Goal: Task Accomplishment & Management: Use online tool/utility

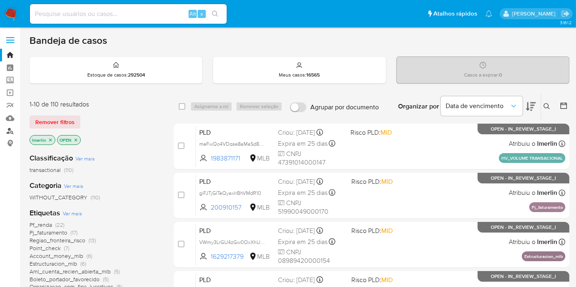
click at [11, 129] on link "Localizador de pessoas" at bounding box center [49, 131] width 98 height 13
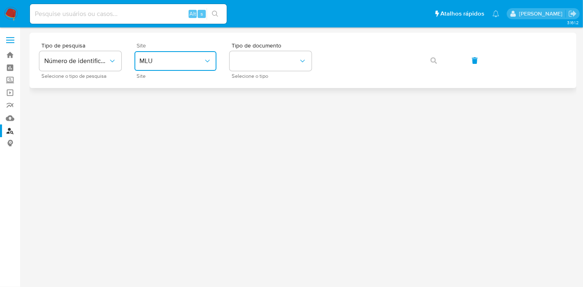
click at [192, 57] on button "MLU" at bounding box center [176, 61] width 82 height 20
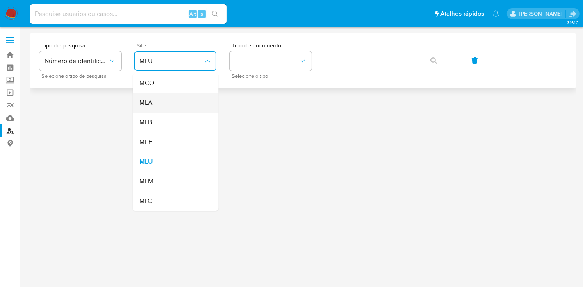
click at [189, 107] on div "MLA" at bounding box center [172, 103] width 67 height 20
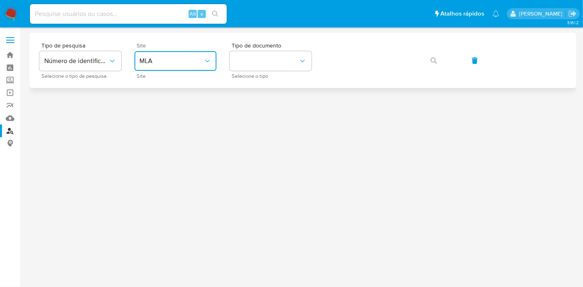
click at [192, 61] on span "MLA" at bounding box center [171, 61] width 64 height 8
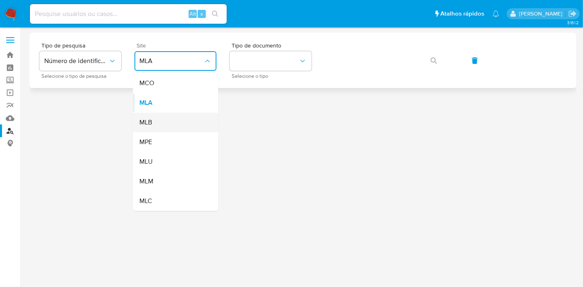
click at [189, 120] on div "MLB" at bounding box center [172, 123] width 67 height 20
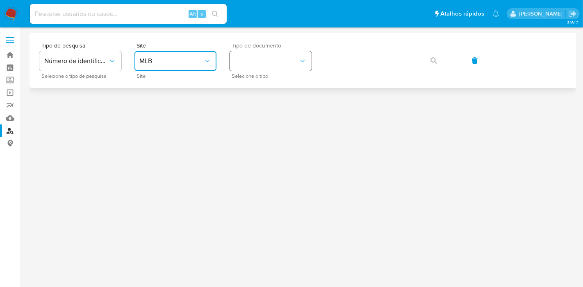
click at [294, 64] on button "identificationType" at bounding box center [271, 61] width 82 height 20
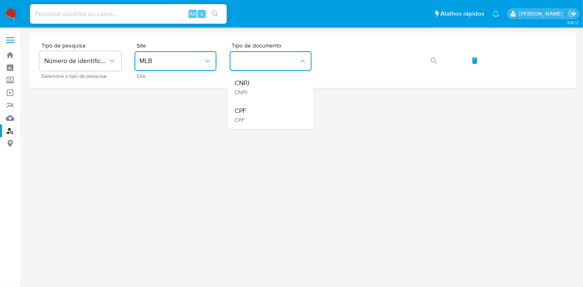
drag, startPoint x: 285, startPoint y: 115, endPoint x: 310, endPoint y: 97, distance: 31.3
click at [285, 115] on div "CPF CPF" at bounding box center [268, 115] width 67 height 28
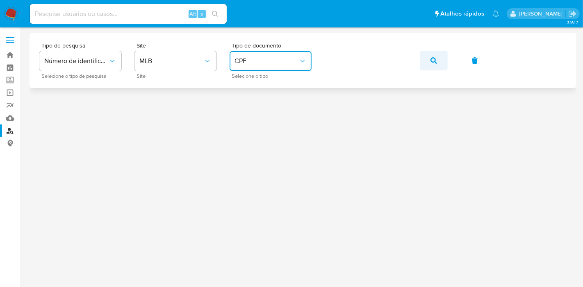
click at [436, 55] on span "button" at bounding box center [434, 61] width 7 height 18
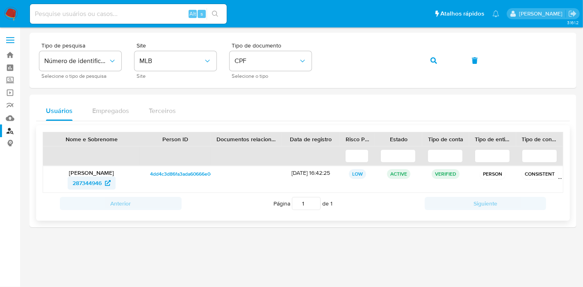
click at [73, 186] on span "287344946" at bounding box center [87, 183] width 29 height 13
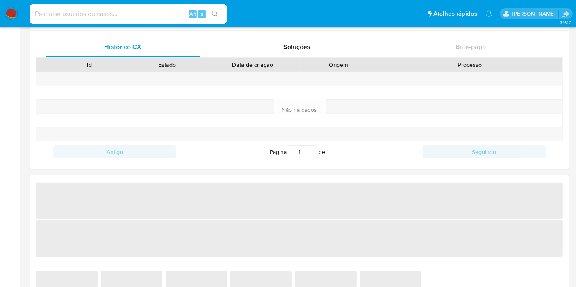
select select "10"
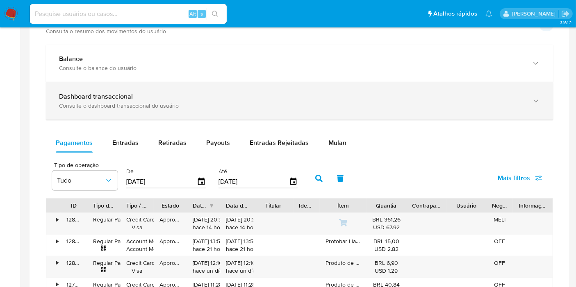
scroll to position [456, 0]
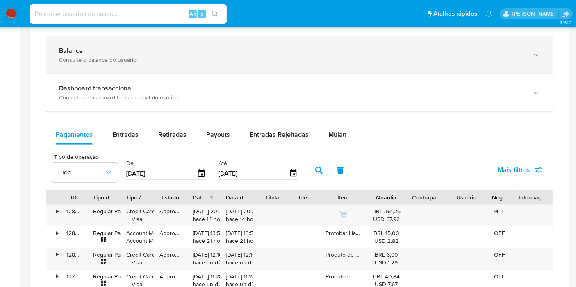
click at [137, 66] on div "Balance Consulte o balance do usuário" at bounding box center [299, 54] width 507 height 37
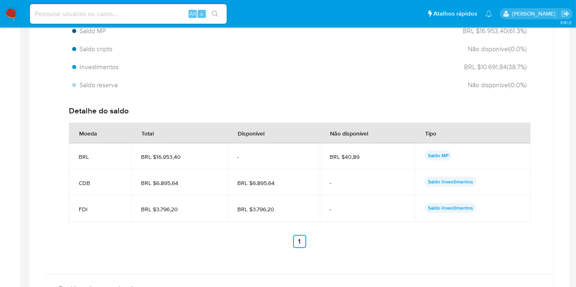
scroll to position [592, 0]
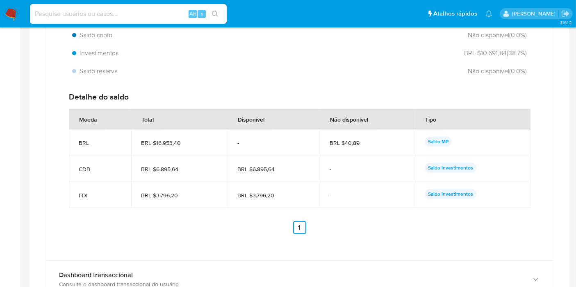
drag, startPoint x: 349, startPoint y: 197, endPoint x: 363, endPoint y: 197, distance: 13.9
click at [363, 197] on tr "FDI BRL $3.796,20 BRL $3.796,20 - Saldo investimentos" at bounding box center [300, 195] width 462 height 26
drag, startPoint x: 121, startPoint y: 194, endPoint x: 131, endPoint y: 116, distance: 78.2
click at [121, 194] on td "FDI" at bounding box center [100, 195] width 62 height 26
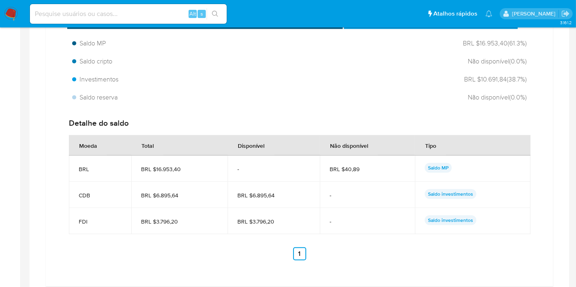
scroll to position [564, 0]
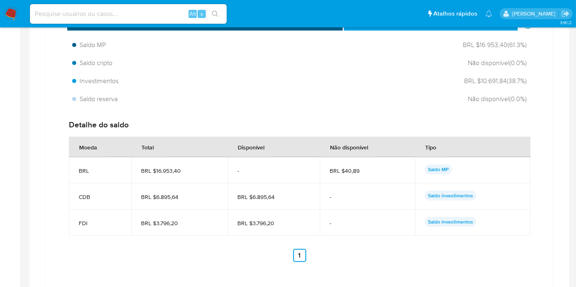
click at [563, 172] on div at bounding box center [300, 277] width 540 height 787
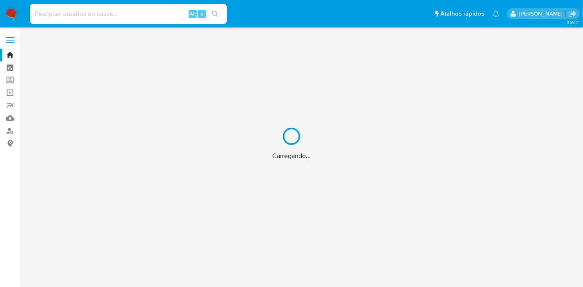
click at [130, 13] on div "Carregando..." at bounding box center [291, 143] width 583 height 287
click at [100, 13] on input at bounding box center [128, 14] width 197 height 11
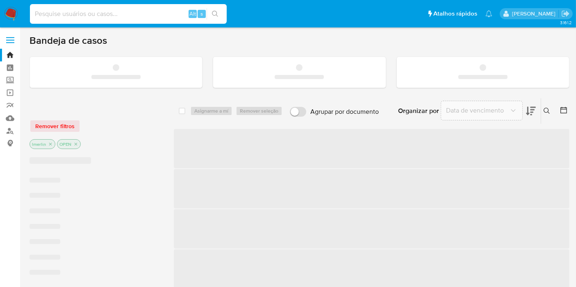
click at [100, 13] on input at bounding box center [128, 14] width 197 height 11
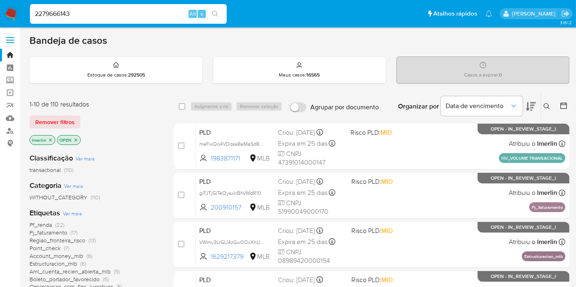
type input "2279666143"
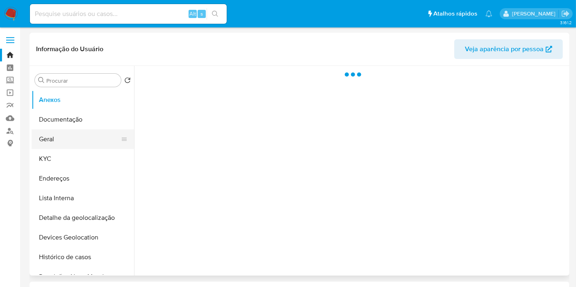
click at [84, 139] on button "Geral" at bounding box center [80, 140] width 96 height 20
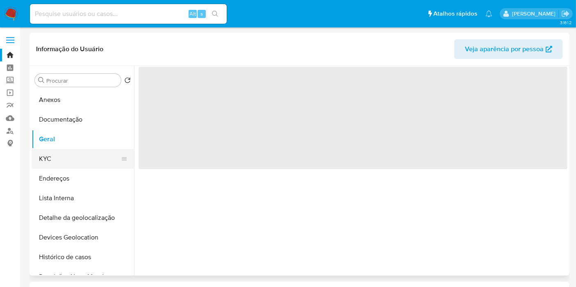
select select "10"
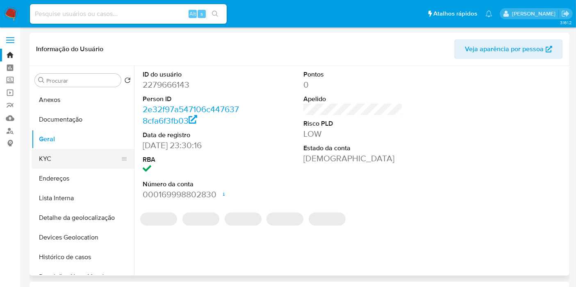
click at [78, 163] on button "KYC" at bounding box center [80, 159] width 96 height 20
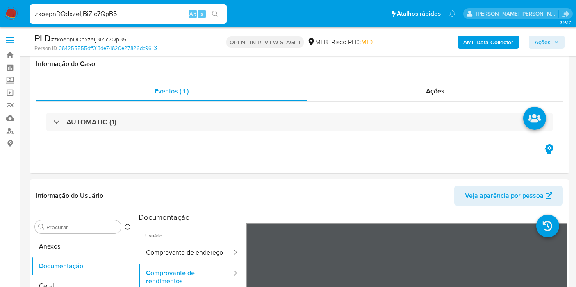
select select "10"
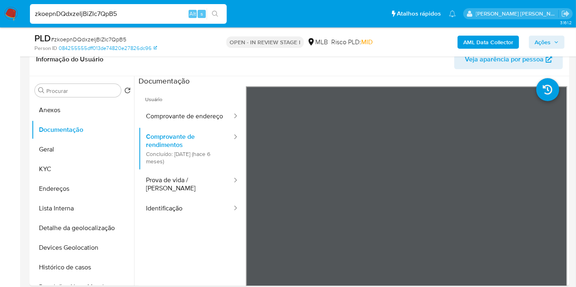
scroll to position [137, 0]
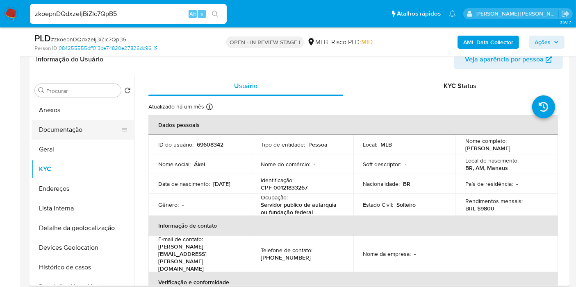
click at [87, 133] on button "Documentação" at bounding box center [80, 130] width 96 height 20
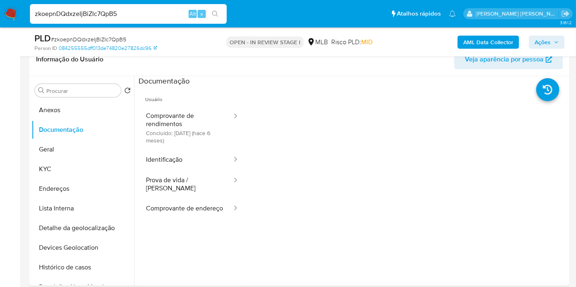
click at [205, 144] on button "Comprovante de rendimentos Concluído: 17/03/2025 (hace 6 meses)" at bounding box center [186, 127] width 94 height 43
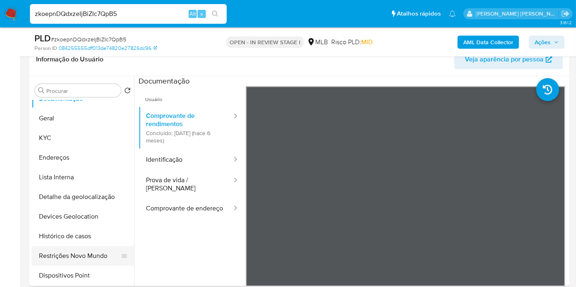
scroll to position [46, 0]
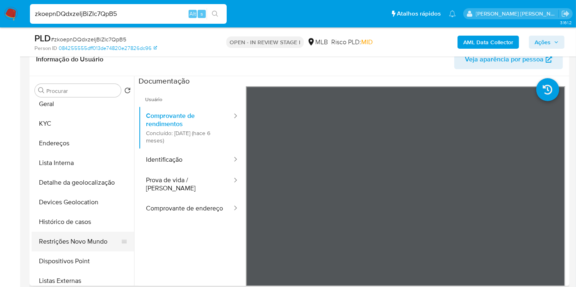
click at [85, 240] on button "Restrições Novo Mundo" at bounding box center [80, 242] width 96 height 20
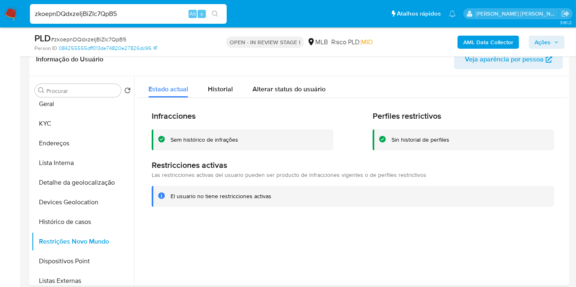
click at [504, 43] on b "AML Data Collector" at bounding box center [488, 42] width 50 height 13
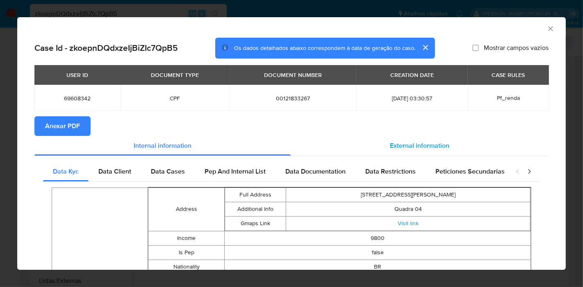
click at [447, 147] on div "External information" at bounding box center [420, 146] width 258 height 20
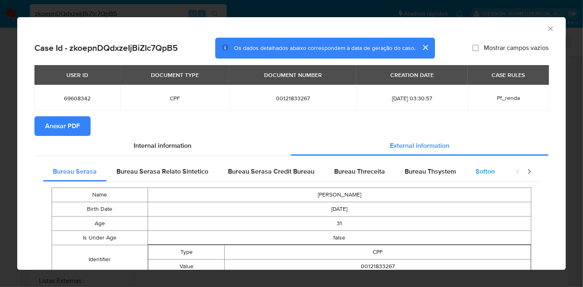
click at [485, 173] on span "Softon" at bounding box center [485, 171] width 19 height 9
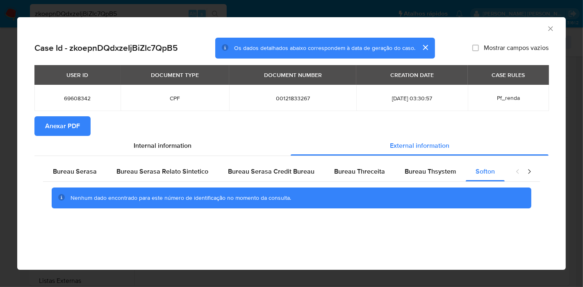
click at [551, 28] on icon "Fechar a janela" at bounding box center [550, 28] width 5 height 5
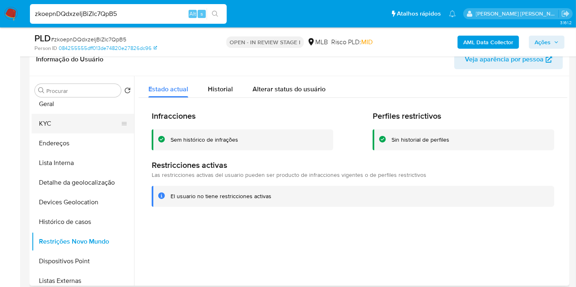
click at [59, 128] on button "KYC" at bounding box center [80, 124] width 96 height 20
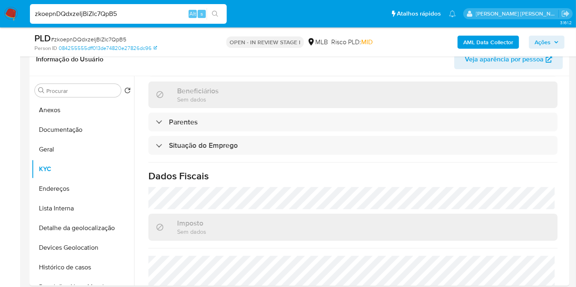
scroll to position [375, 0]
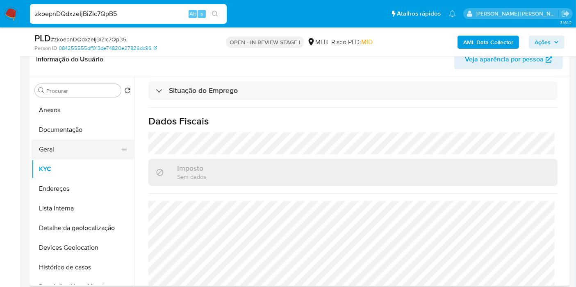
click at [65, 145] on button "Geral" at bounding box center [80, 150] width 96 height 20
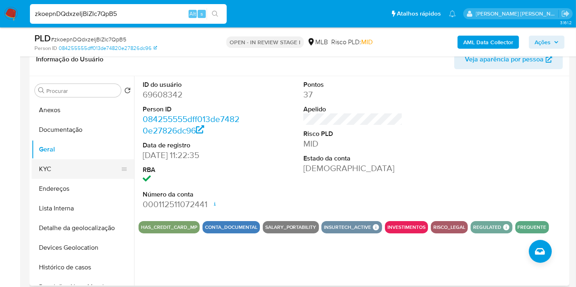
click at [86, 176] on button "KYC" at bounding box center [80, 170] width 96 height 20
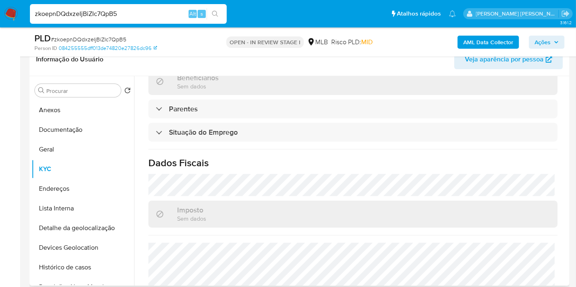
scroll to position [375, 0]
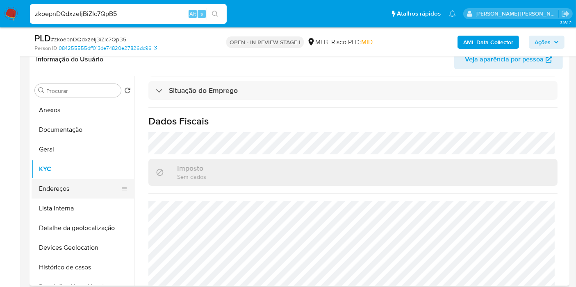
click at [64, 191] on button "Endereços" at bounding box center [80, 189] width 96 height 20
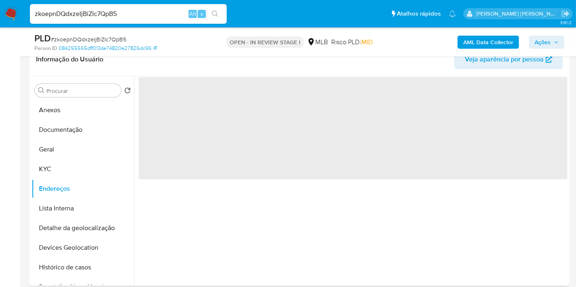
scroll to position [0, 0]
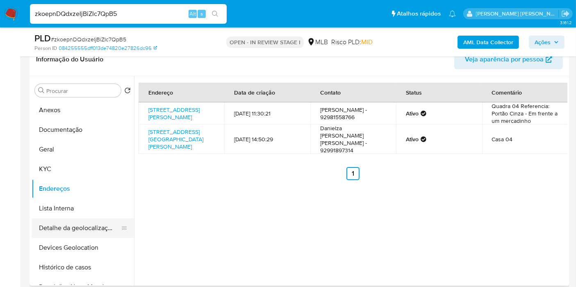
click at [99, 226] on button "Detalhe da geolocalização" at bounding box center [80, 229] width 96 height 20
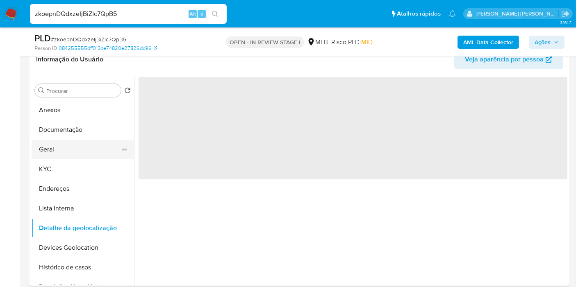
scroll to position [46, 0]
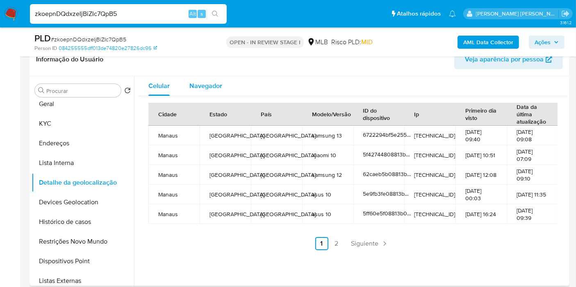
click at [191, 85] on span "Navegador" at bounding box center [205, 85] width 33 height 9
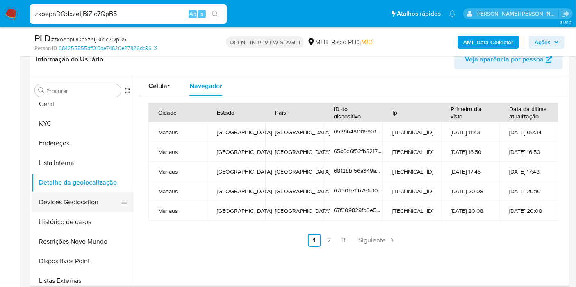
click at [97, 208] on button "Devices Geolocation" at bounding box center [80, 203] width 96 height 20
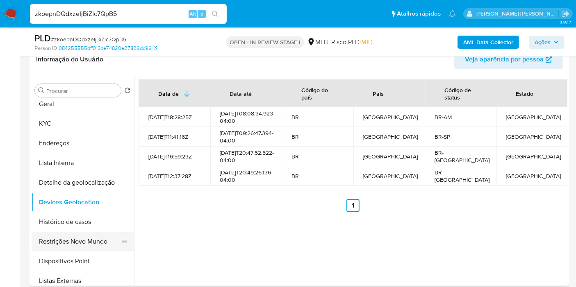
click at [69, 240] on button "Restrições Novo Mundo" at bounding box center [80, 242] width 96 height 20
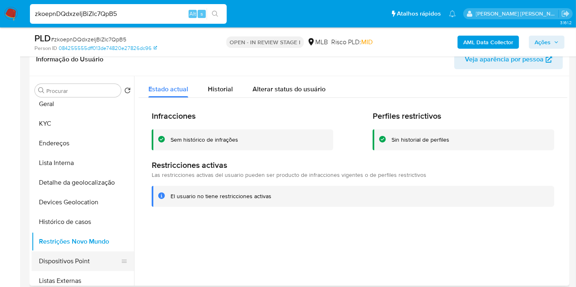
click at [92, 264] on button "Dispositivos Point" at bounding box center [80, 262] width 96 height 20
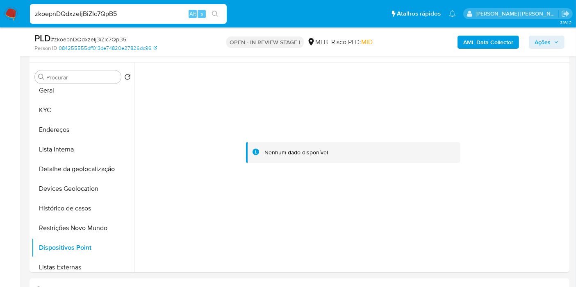
scroll to position [137, 0]
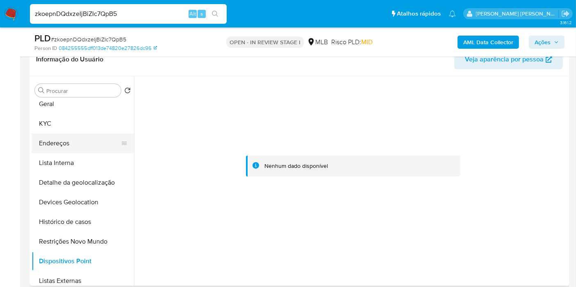
click at [78, 137] on button "Endereços" at bounding box center [80, 144] width 96 height 20
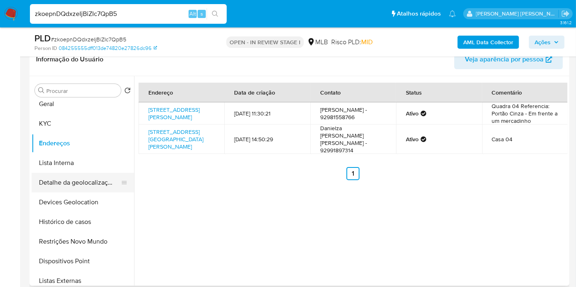
scroll to position [0, 0]
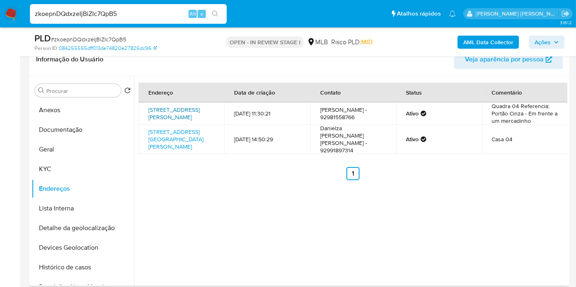
click at [188, 110] on link "Rua Oseas Antunes 19, Manaus, Amazonas, 69099041, Brasil 19" at bounding box center [173, 114] width 51 height 16
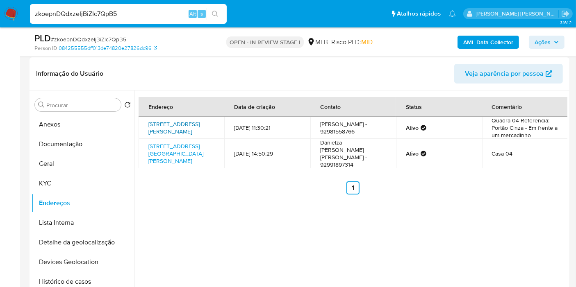
scroll to position [137, 0]
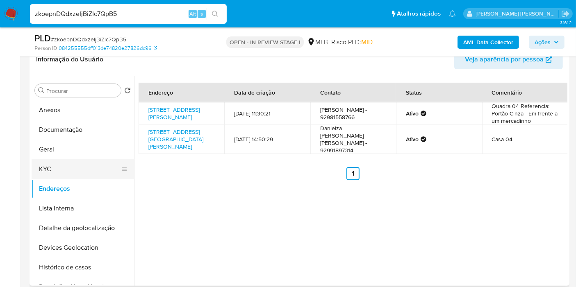
click at [74, 167] on button "KYC" at bounding box center [80, 170] width 96 height 20
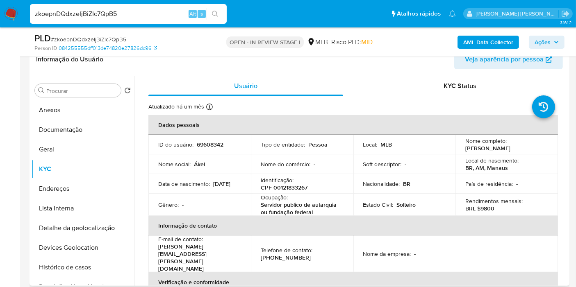
click at [292, 185] on p "CPF 00121833267" at bounding box center [284, 187] width 47 height 7
copy p "00121833267"
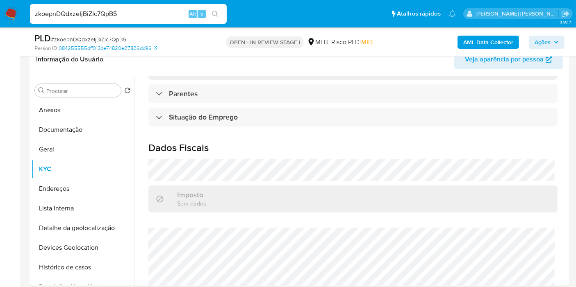
scroll to position [375, 0]
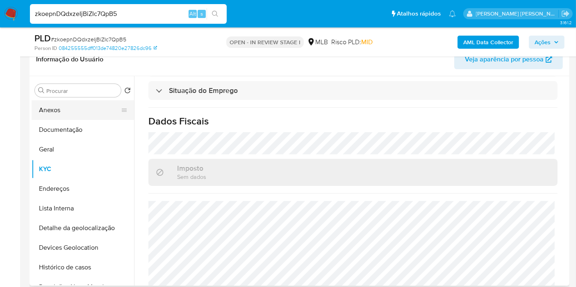
click at [66, 107] on button "Anexos" at bounding box center [80, 110] width 96 height 20
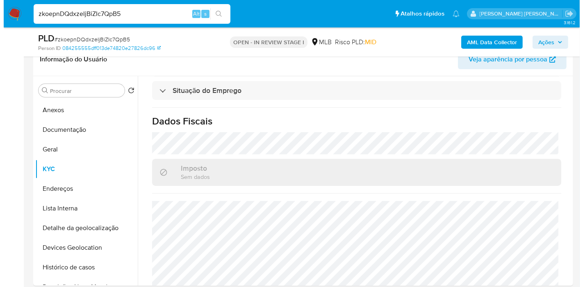
scroll to position [0, 0]
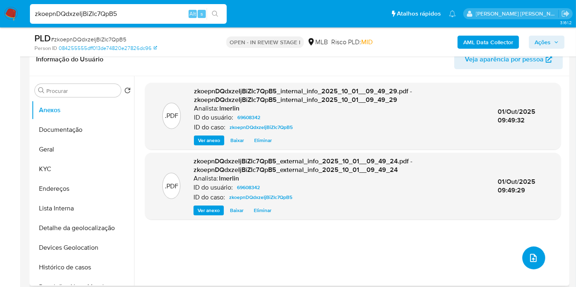
click at [532, 263] on icon "upload-file" at bounding box center [534, 258] width 10 height 10
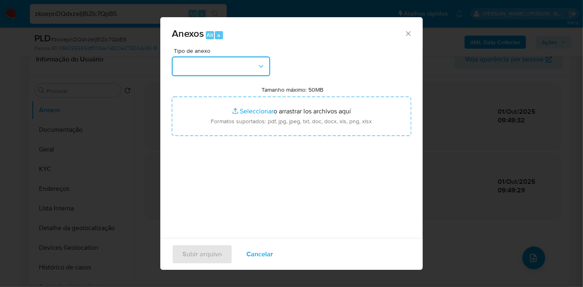
click at [243, 69] on button "button" at bounding box center [221, 67] width 98 height 20
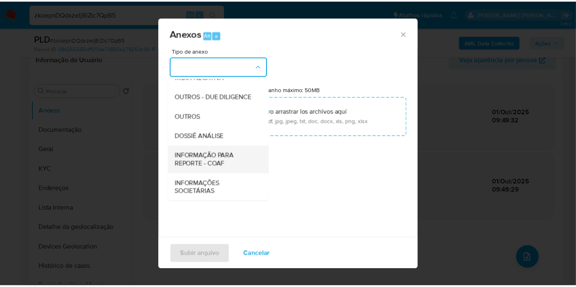
scroll to position [126, 0]
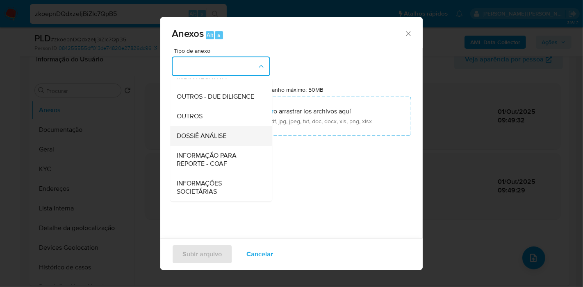
click at [224, 139] on span "DOSSIÊ ANÁLISE" at bounding box center [202, 136] width 50 height 8
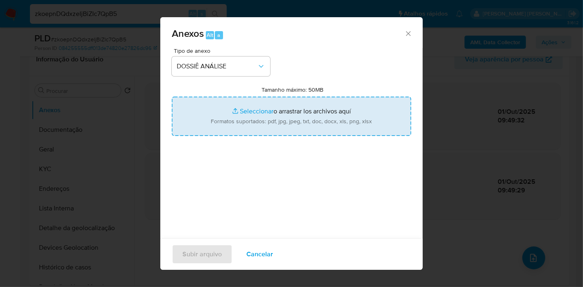
click at [303, 109] on input "Tamanho máximo: 50MB Seleccionar archivos" at bounding box center [292, 116] width 240 height 39
type input "C:\fakepath\Mulan 69608342_2025_10_01_09_01_31.xlsx"
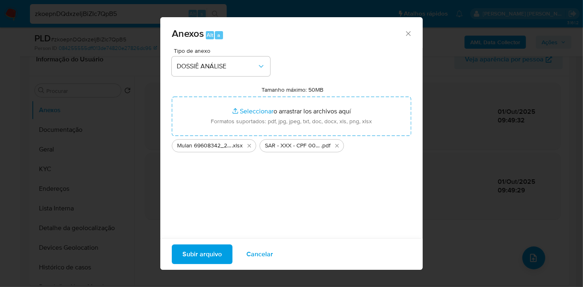
click at [198, 250] on span "Subir arquivo" at bounding box center [201, 255] width 39 height 18
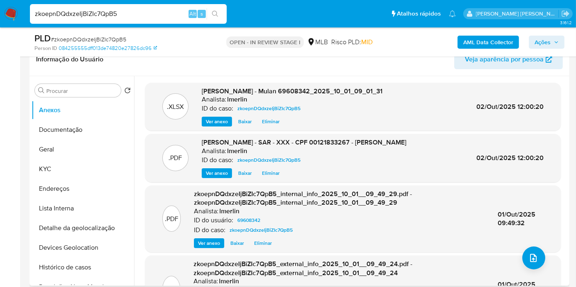
drag, startPoint x: 295, startPoint y: 72, endPoint x: 335, endPoint y: 80, distance: 40.6
click at [295, 73] on div "Informação do Usuário Veja aparência por pessoa" at bounding box center [300, 59] width 540 height 33
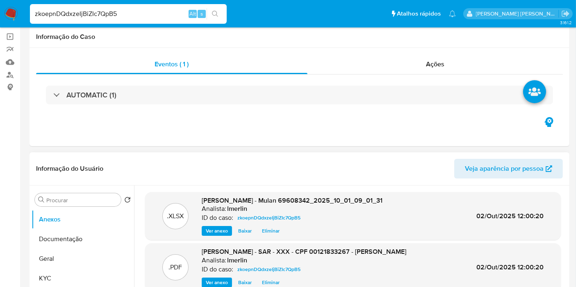
scroll to position [0, 0]
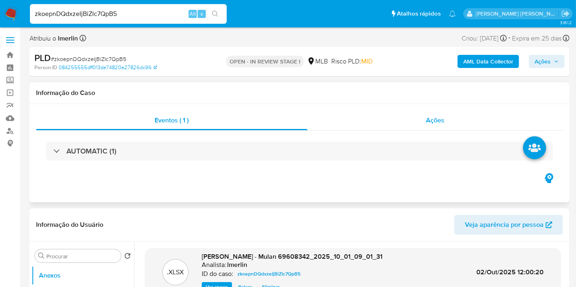
click at [474, 125] on div "Ações" at bounding box center [436, 121] width 256 height 20
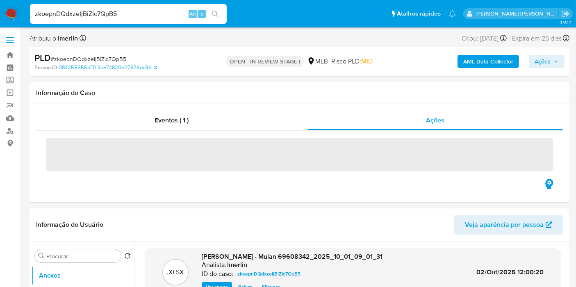
click at [547, 58] on span "Ações" at bounding box center [543, 61] width 16 height 13
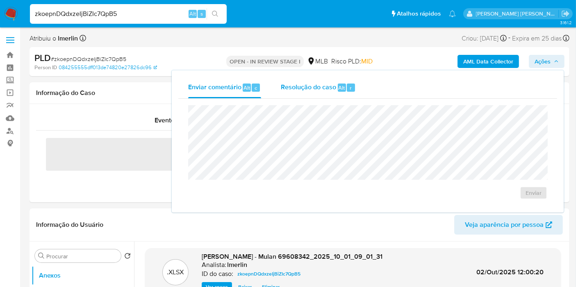
click at [286, 93] on div "Resolução do caso Alt r" at bounding box center [318, 87] width 75 height 21
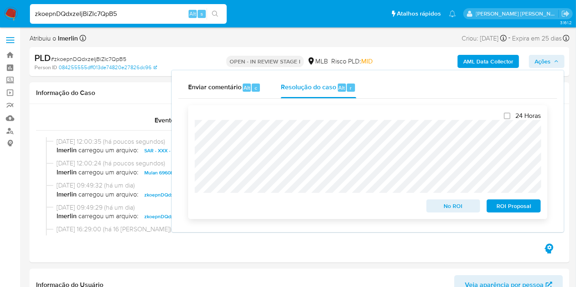
click at [500, 209] on span "ROI Proposal" at bounding box center [514, 206] width 43 height 11
click at [500, 205] on span "ROI Proposal" at bounding box center [514, 206] width 43 height 11
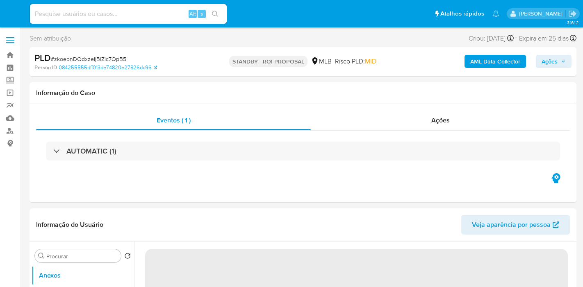
select select "10"
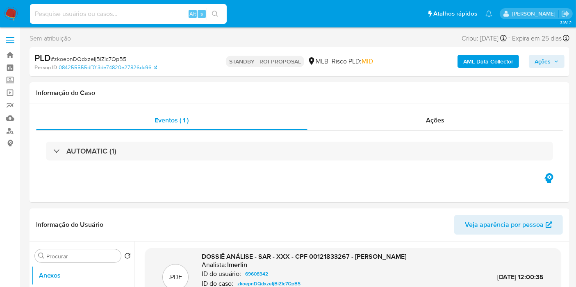
click at [159, 14] on input at bounding box center [128, 14] width 197 height 11
paste input "HMSee41ugRb472KUo2RDiLWX"
type input "HMSee41ugRb472KUo2RDiLWX"
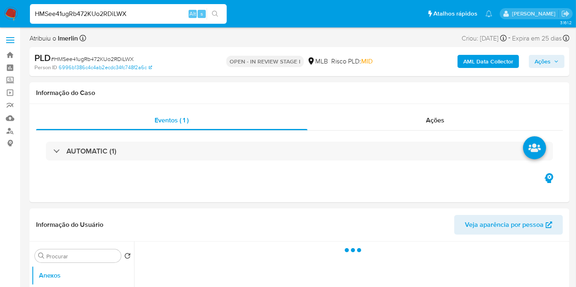
select select "10"
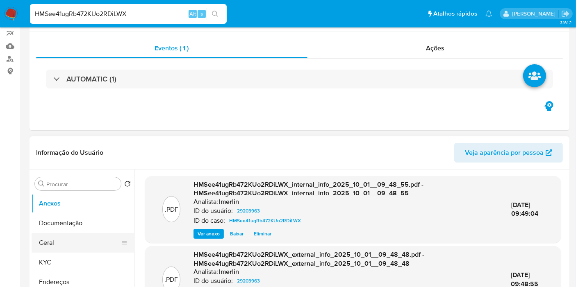
scroll to position [182, 0]
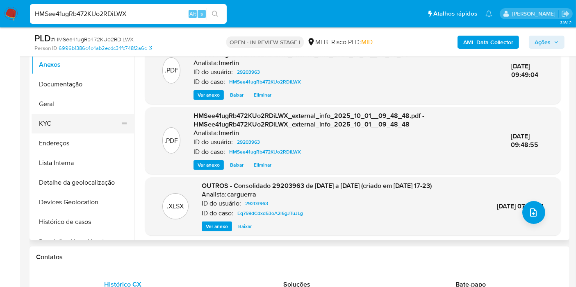
click at [92, 122] on button "KYC" at bounding box center [80, 124] width 96 height 20
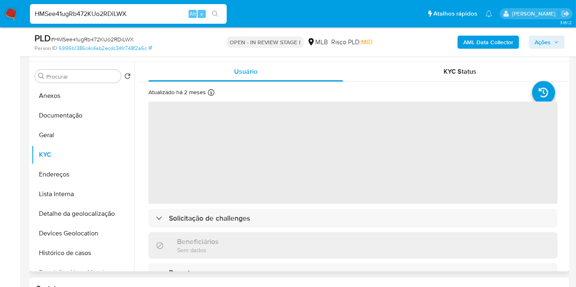
scroll to position [137, 0]
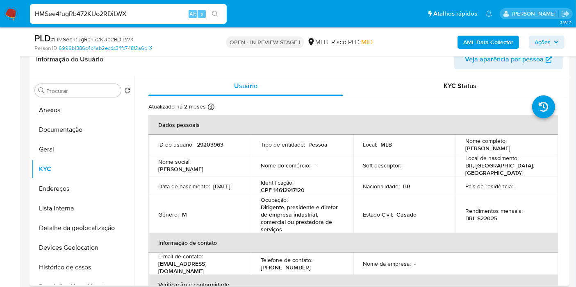
click at [288, 189] on p "CPF 14612917120" at bounding box center [283, 190] width 44 height 7
copy p "14612917120"
click at [88, 263] on button "Histórico de casos" at bounding box center [80, 268] width 96 height 20
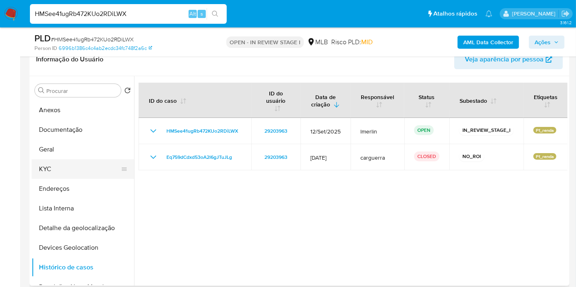
click at [93, 167] on button "KYC" at bounding box center [80, 170] width 96 height 20
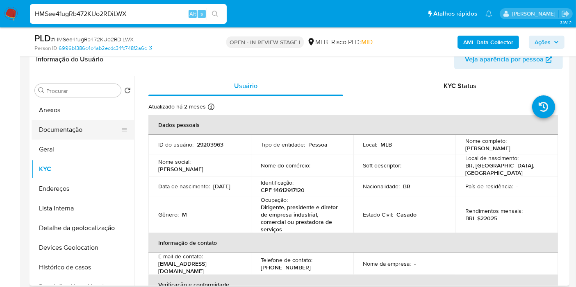
click at [82, 120] on button "Documentação" at bounding box center [80, 130] width 96 height 20
click at [87, 128] on button "Documentação" at bounding box center [80, 130] width 96 height 20
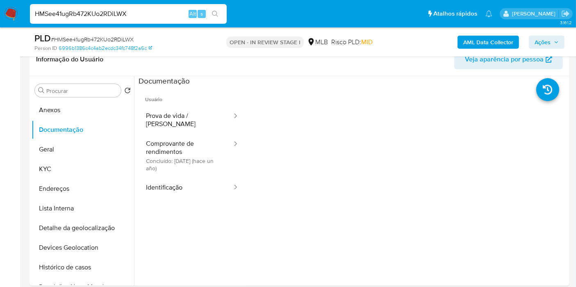
click at [197, 135] on button "Comprovante de rendimentos Concluído: 19/07/2024 (hace un año)" at bounding box center [186, 155] width 94 height 43
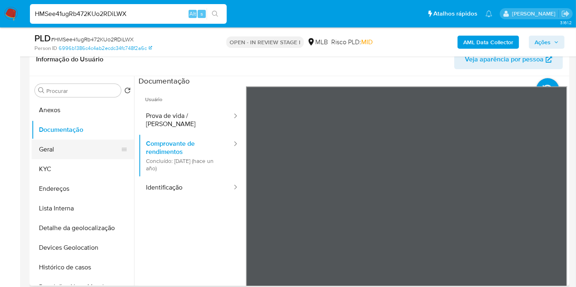
click at [109, 157] on button "Geral" at bounding box center [80, 150] width 96 height 20
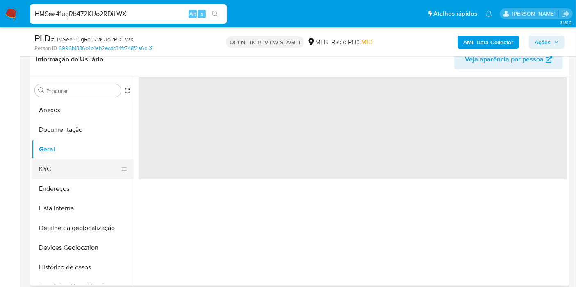
click at [106, 163] on button "KYC" at bounding box center [80, 170] width 96 height 20
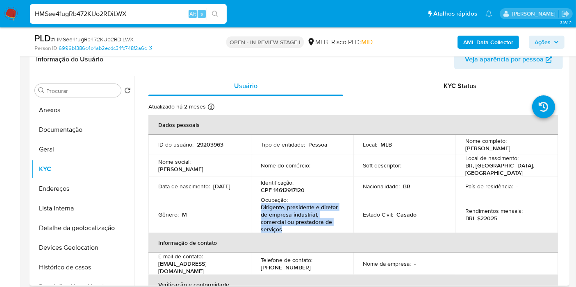
drag, startPoint x: 260, startPoint y: 205, endPoint x: 300, endPoint y: 227, distance: 45.5
click at [300, 227] on p "Dirigente, presidente e diretor de empresa industrial, comercial ou prestadora …" at bounding box center [301, 219] width 80 height 30
copy p "Dirigente, presidente e diretor de empresa industrial, comercial ou prestadora …"
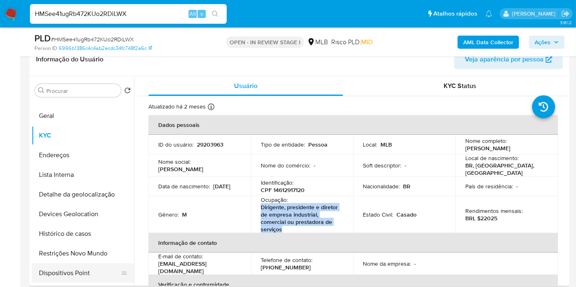
scroll to position [46, 0]
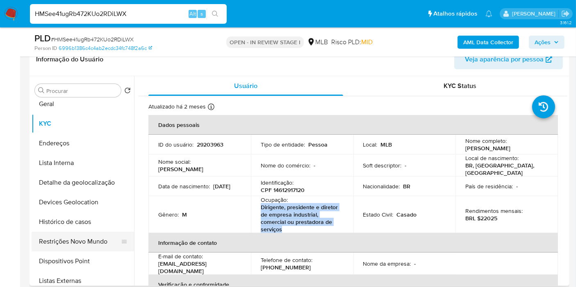
click at [83, 246] on button "Restrições Novo Mundo" at bounding box center [80, 242] width 96 height 20
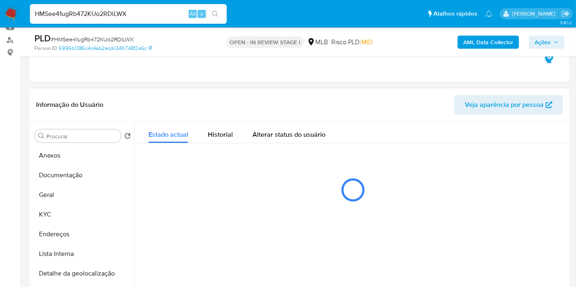
scroll to position [137, 0]
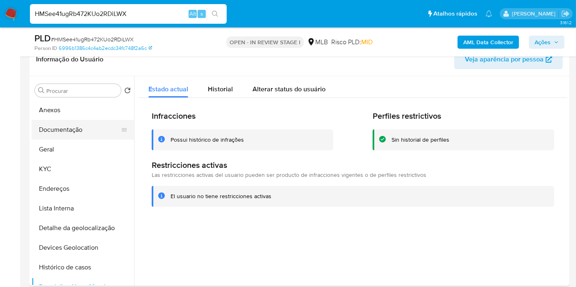
click at [75, 130] on button "Documentação" at bounding box center [80, 130] width 96 height 20
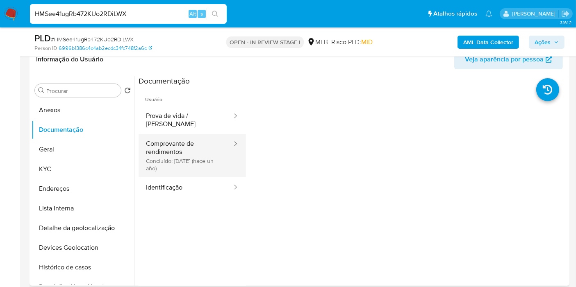
click at [189, 153] on button "Comprovante de rendimentos Concluído: 19/07/2024 (hace un año)" at bounding box center [186, 155] width 94 height 43
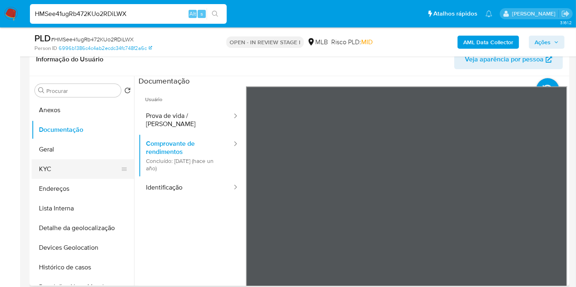
click at [42, 170] on button "KYC" at bounding box center [80, 170] width 96 height 20
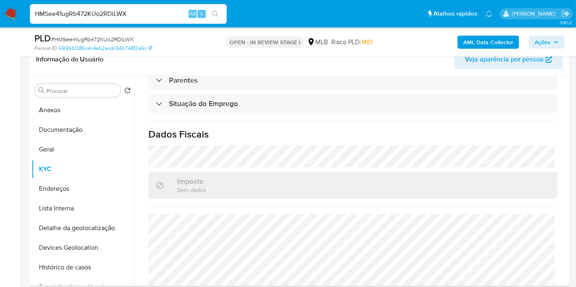
scroll to position [390, 0]
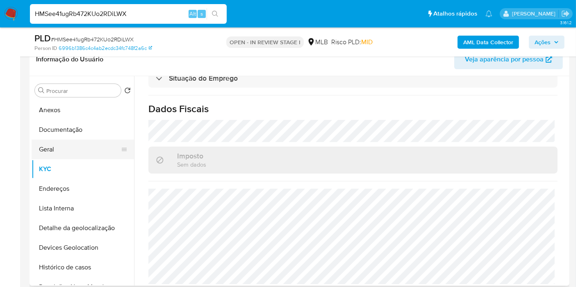
click at [83, 145] on button "Geral" at bounding box center [80, 150] width 96 height 20
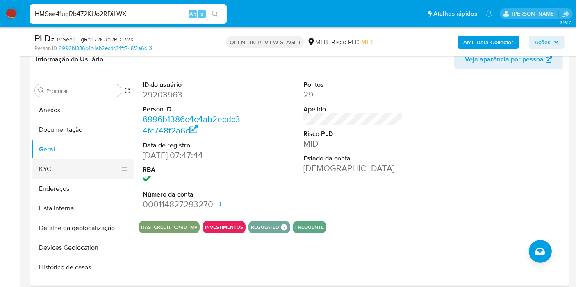
click at [68, 171] on button "KYC" at bounding box center [80, 170] width 96 height 20
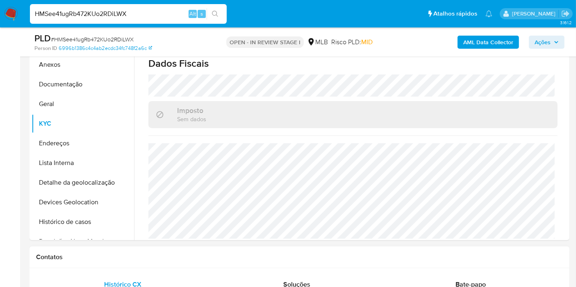
scroll to position [137, 0]
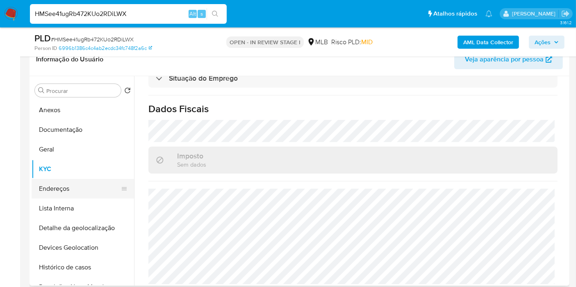
click at [41, 191] on button "Endereços" at bounding box center [80, 189] width 96 height 20
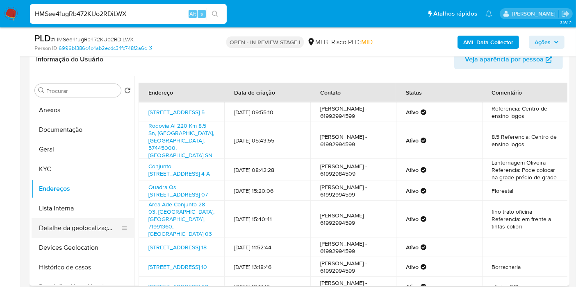
click at [78, 228] on button "Detalhe da geolocalização" at bounding box center [80, 229] width 96 height 20
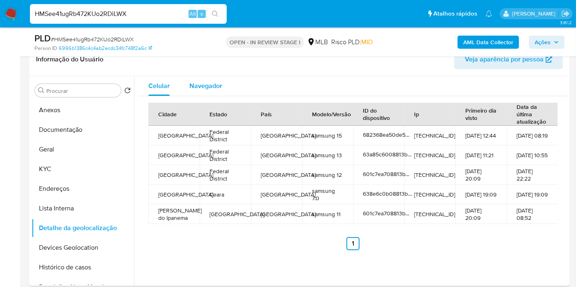
click at [208, 84] on span "Navegador" at bounding box center [205, 85] width 33 height 9
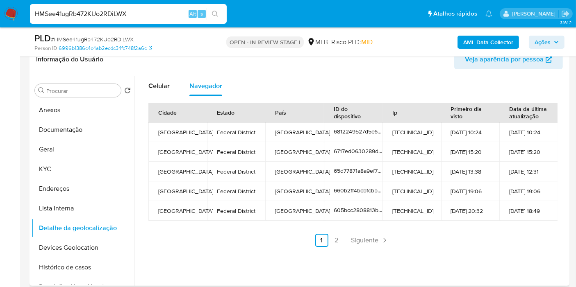
drag, startPoint x: 83, startPoint y: 248, endPoint x: 202, endPoint y: 248, distance: 119.3
click at [84, 248] on button "Devices Geolocation" at bounding box center [83, 248] width 103 height 20
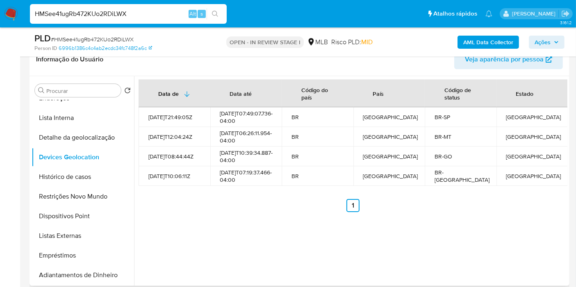
scroll to position [91, 0]
click at [75, 189] on button "Restrições Novo Mundo" at bounding box center [80, 197] width 96 height 20
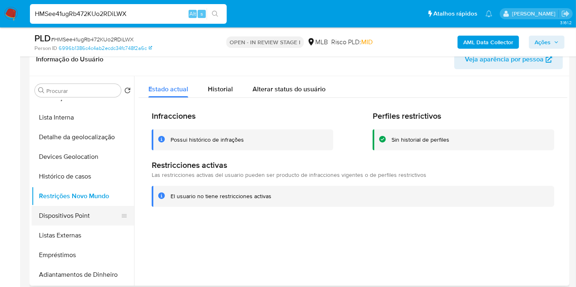
click at [88, 217] on button "Dispositivos Point" at bounding box center [80, 216] width 96 height 20
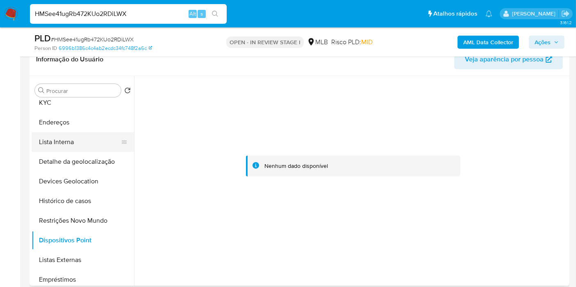
scroll to position [46, 0]
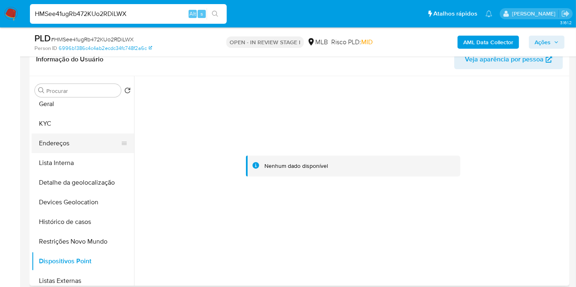
click at [69, 146] on button "Endereços" at bounding box center [80, 144] width 96 height 20
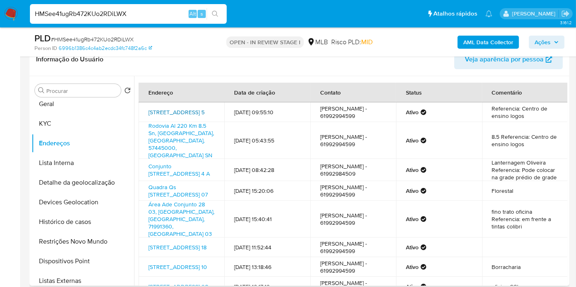
click at [186, 108] on link "Quadra Qn 508 Conjunto 4 5, Brasília, Distrito Federal, 72312204, Brasil 5" at bounding box center [176, 112] width 56 height 8
click at [89, 131] on button "KYC" at bounding box center [80, 124] width 96 height 20
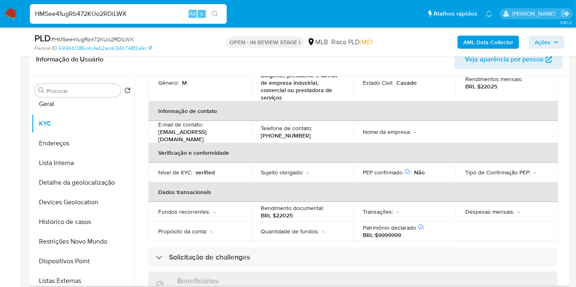
scroll to position [0, 0]
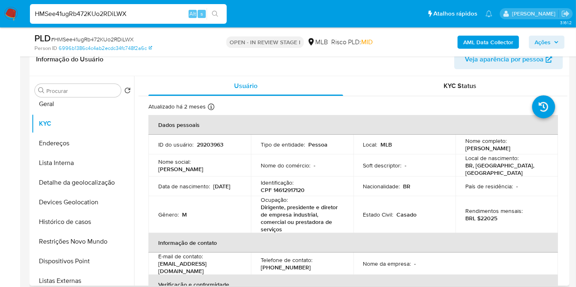
click at [292, 187] on p "CPF 14612917120" at bounding box center [283, 190] width 44 height 7
copy p "14612917120"
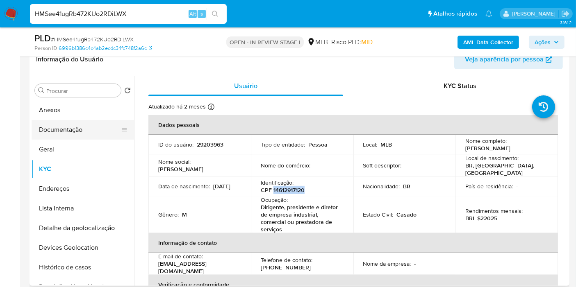
click at [83, 120] on button "Documentação" at bounding box center [80, 130] width 96 height 20
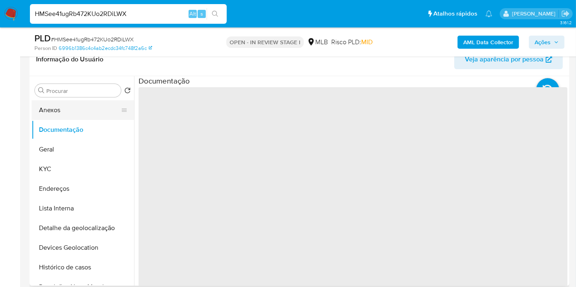
click at [82, 110] on button "Anexos" at bounding box center [80, 110] width 96 height 20
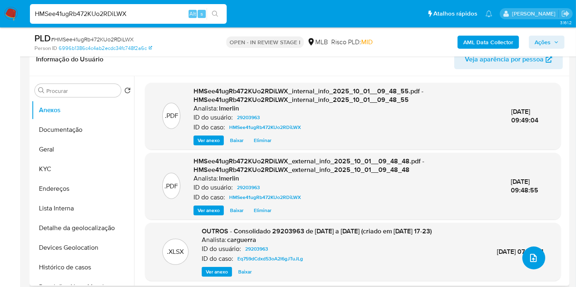
click at [534, 251] on button "upload-file" at bounding box center [533, 258] width 23 height 23
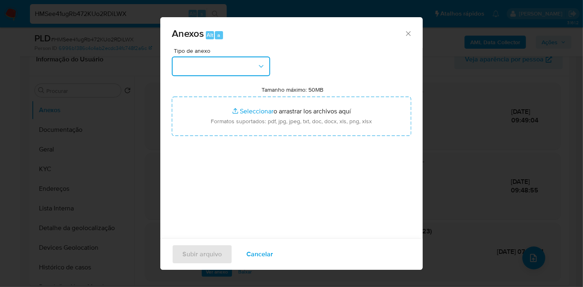
click at [258, 72] on button "button" at bounding box center [221, 67] width 98 height 20
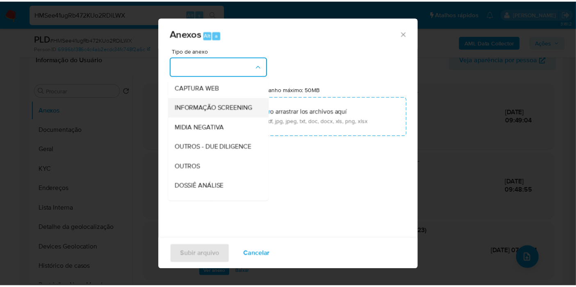
scroll to position [126, 0]
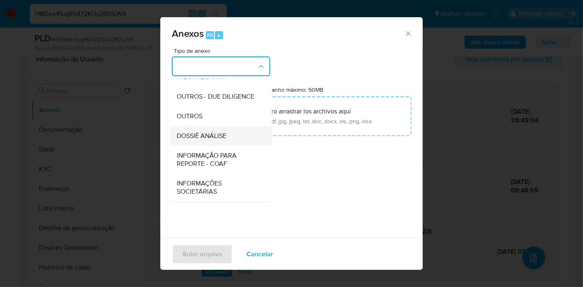
click at [231, 141] on div "DOSSIÊ ANÁLISE" at bounding box center [219, 136] width 84 height 20
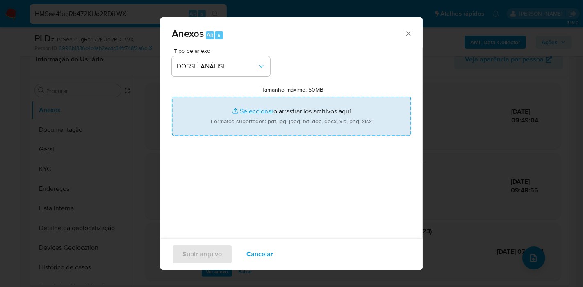
click at [265, 109] on input "Tamanho máximo: 50MB Seleccionar archivos" at bounding box center [292, 116] width 240 height 39
type input "C:\fakepath\Declínio - HMSee41ugRb472KUo2RDiLWX - CPF 14612917120 - CARLOS ALBE…"
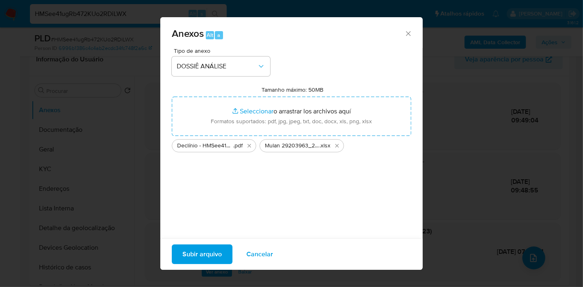
click at [210, 250] on span "Subir arquivo" at bounding box center [201, 255] width 39 height 18
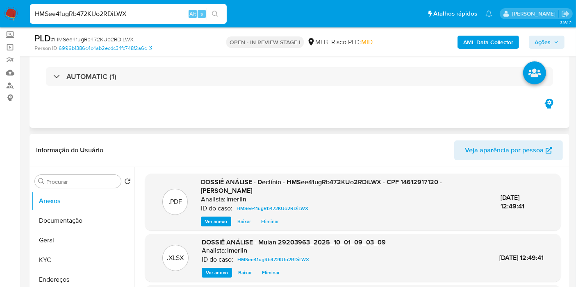
scroll to position [0, 0]
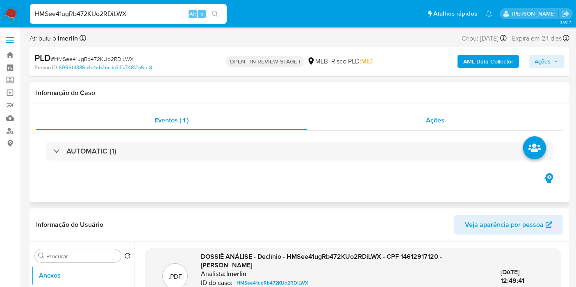
click at [448, 123] on div "Ações" at bounding box center [436, 121] width 256 height 20
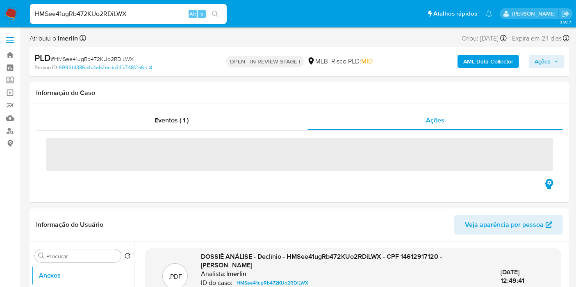
click at [554, 60] on icon "button" at bounding box center [556, 61] width 5 height 5
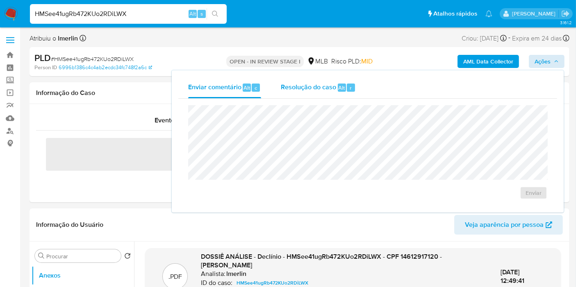
click at [315, 85] on span "Resolução do caso" at bounding box center [308, 87] width 55 height 9
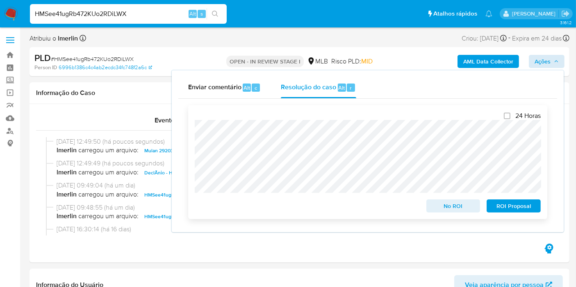
click at [448, 207] on span "No ROI" at bounding box center [453, 206] width 43 height 11
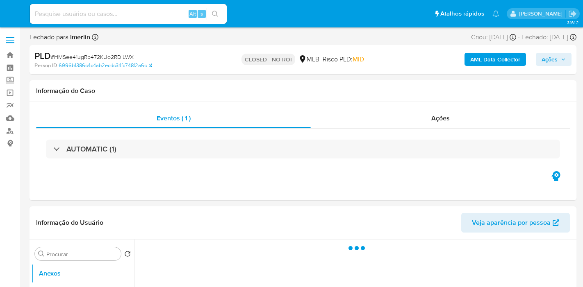
select select "10"
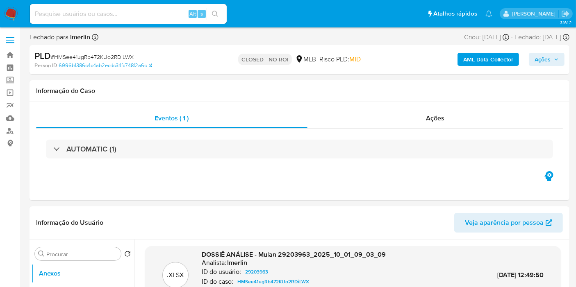
click at [107, 12] on input at bounding box center [128, 14] width 197 height 11
paste input "KMafKroHx9dwLDZqAliBG01Z"
type input "KMafKroHx9dwLDZqAliBG01Z"
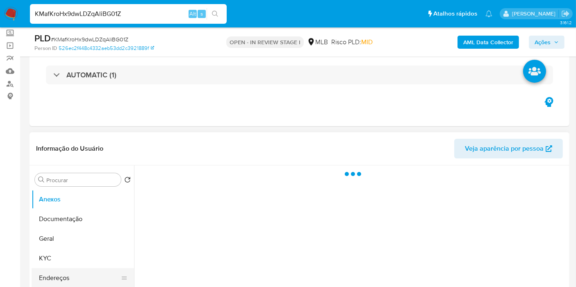
scroll to position [137, 0]
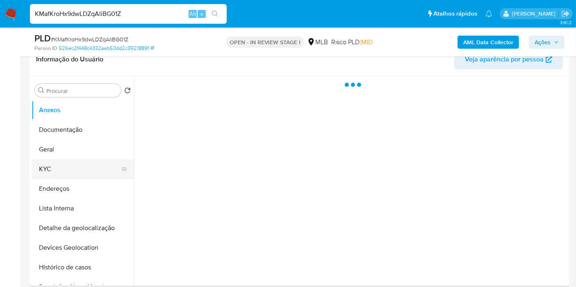
select select "10"
click at [67, 164] on button "KYC" at bounding box center [80, 170] width 96 height 20
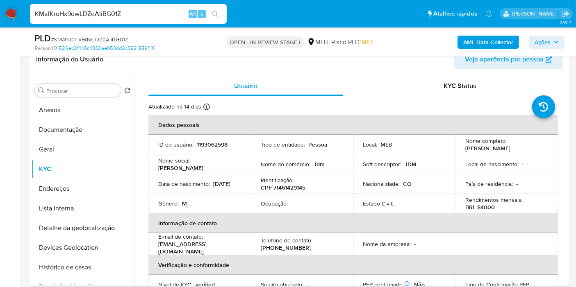
click at [287, 187] on p "CPF 71461429145" at bounding box center [283, 187] width 45 height 7
copy p "71461429145"
click at [94, 262] on button "Histórico de casos" at bounding box center [80, 268] width 96 height 20
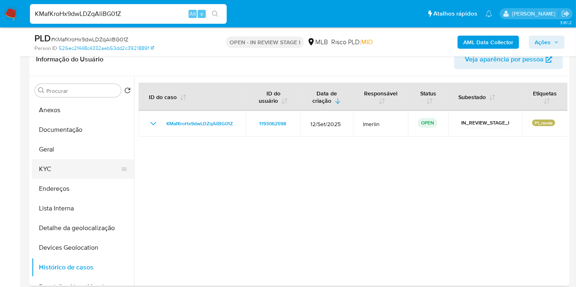
click at [91, 164] on button "KYC" at bounding box center [80, 170] width 96 height 20
